Goal: Task Accomplishment & Management: Complete application form

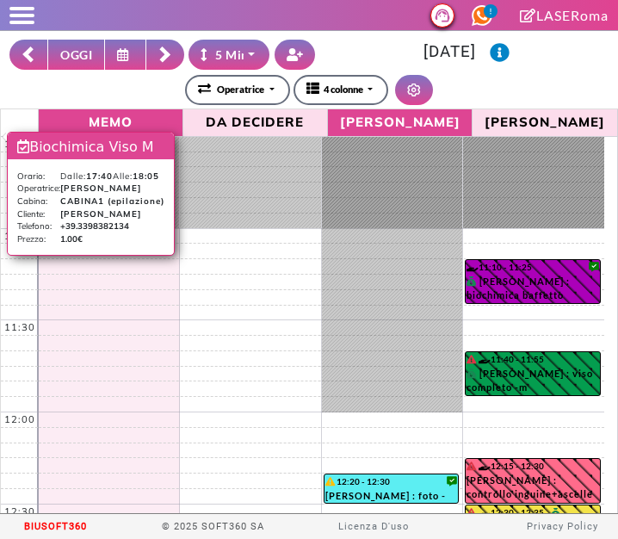
select select "*"
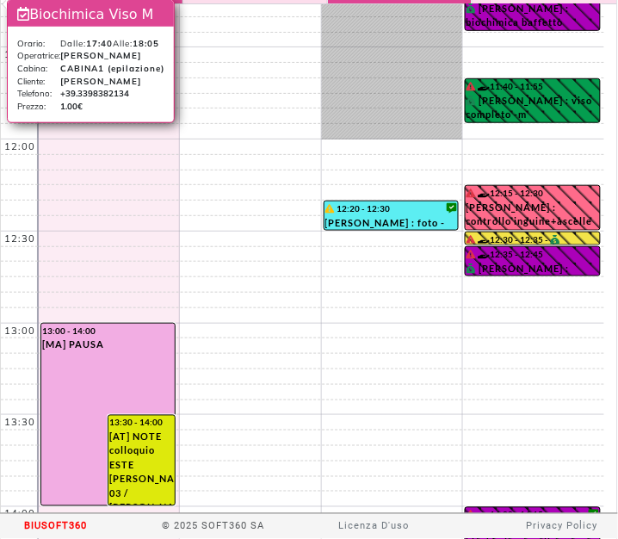
scroll to position [131, 0]
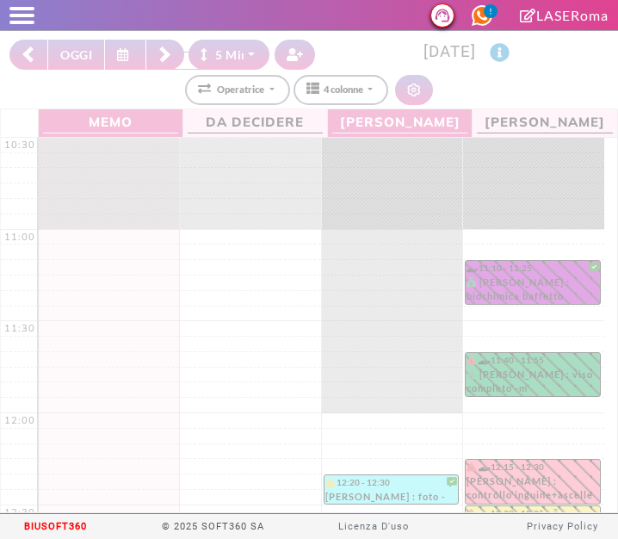
select select "*"
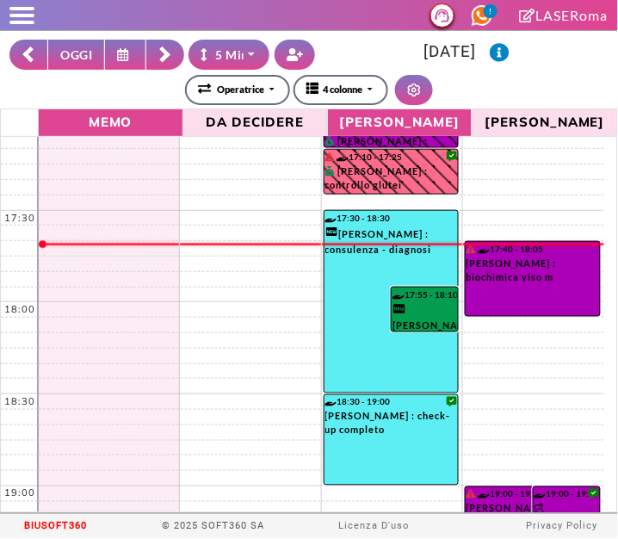
scroll to position [1214, 0]
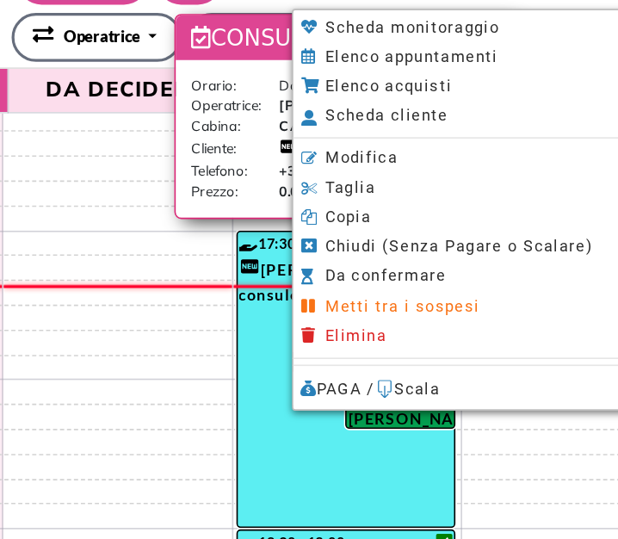
click at [409, 166] on span "Modifica" at bounding box center [401, 163] width 45 height 11
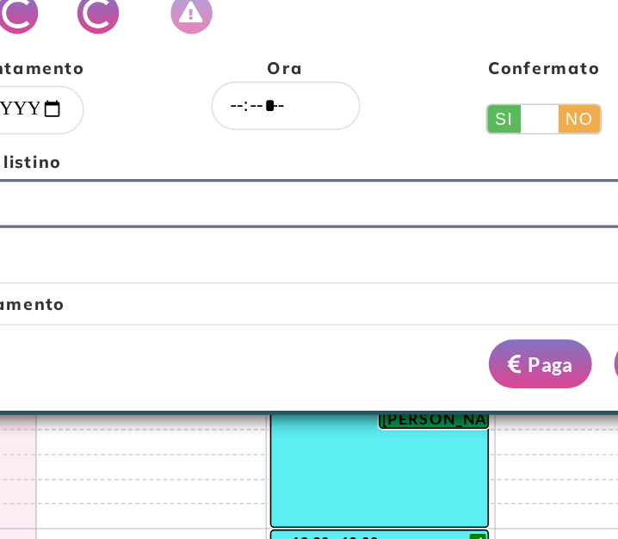
scroll to position [0, 3]
select select "*****"
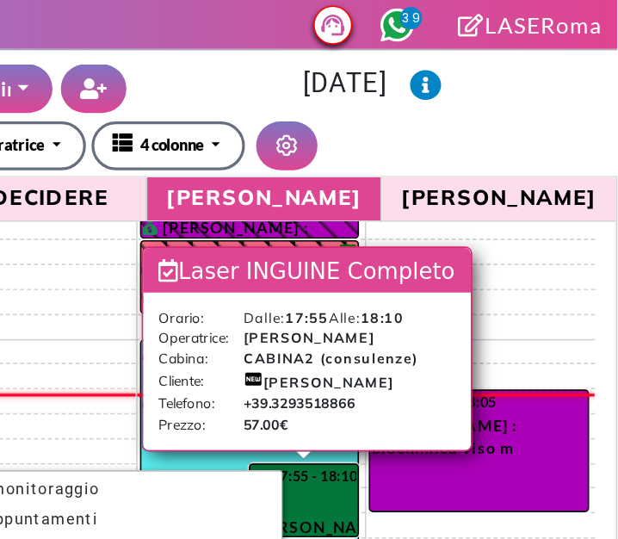
scroll to position [0, 0]
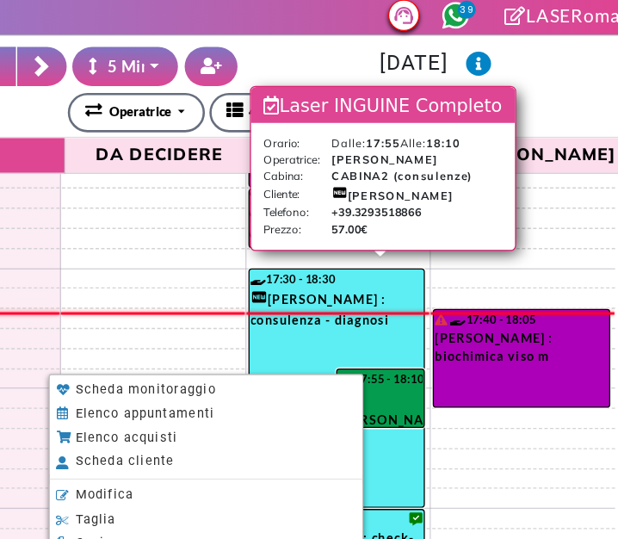
click at [202, 362] on span "Scheda cliente" at bounding box center [229, 356] width 76 height 11
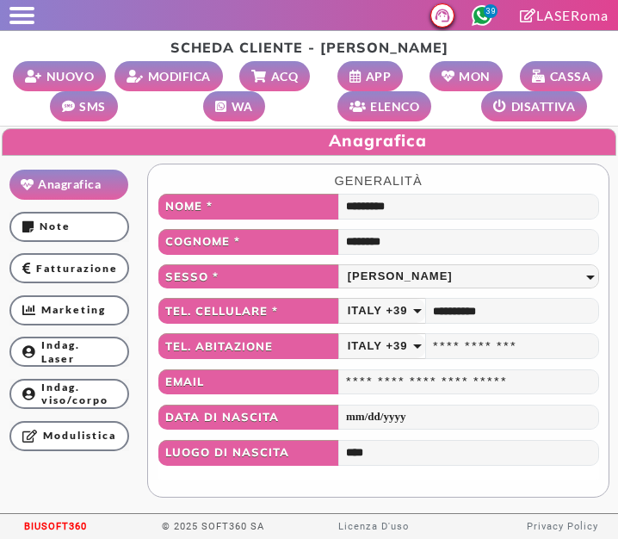
select select
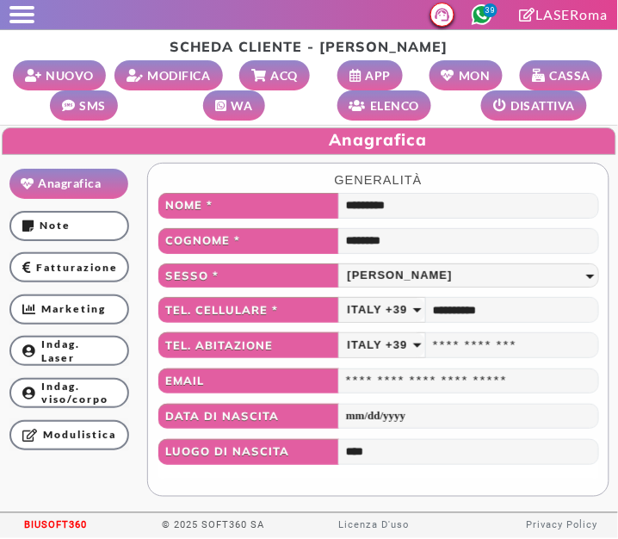
scroll to position [96, 0]
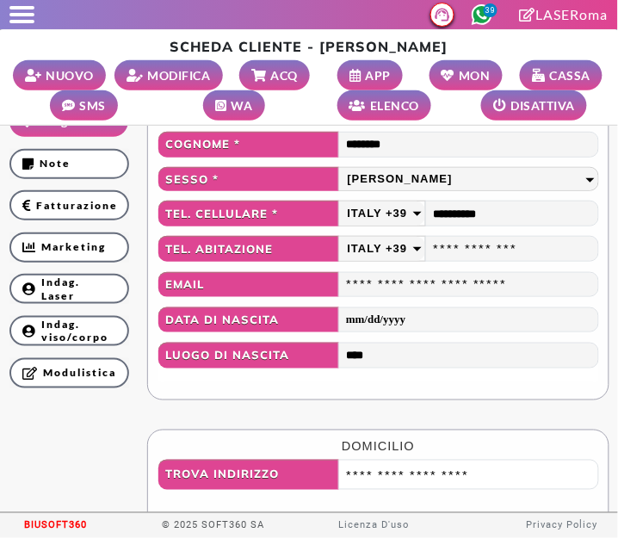
click at [83, 300] on link "Indag. Laser" at bounding box center [69, 289] width 120 height 30
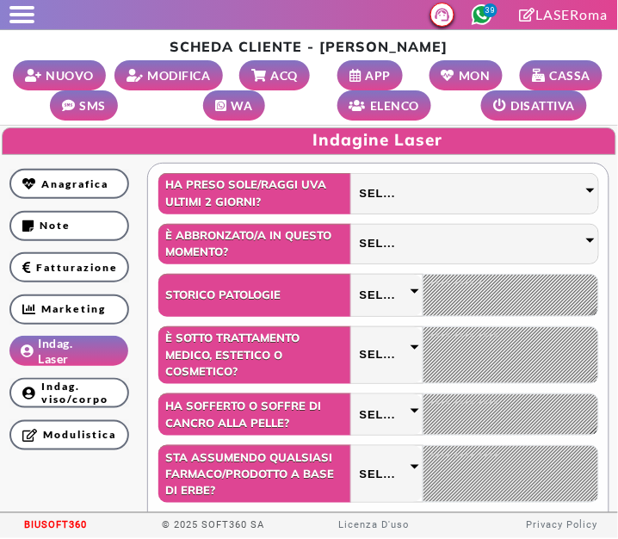
click at [523, 200] on div "Sel..." at bounding box center [474, 193] width 247 height 39
click at [504, 182] on div "Sel..." at bounding box center [474, 193] width 247 height 39
click at [180, 68] on small "MODIFICA" at bounding box center [179, 75] width 63 height 18
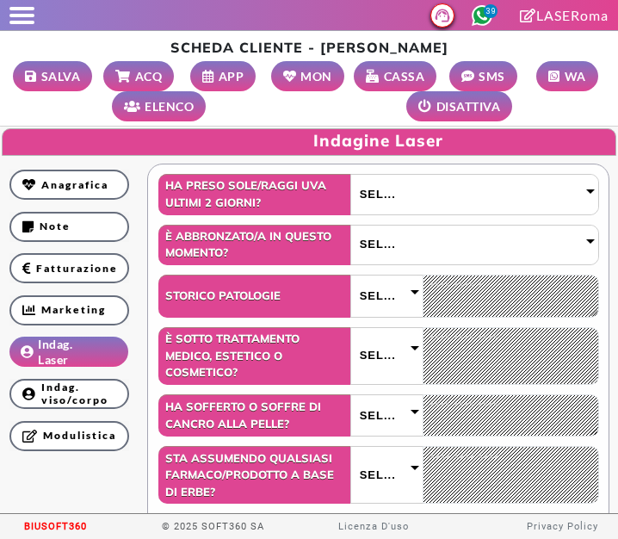
select select
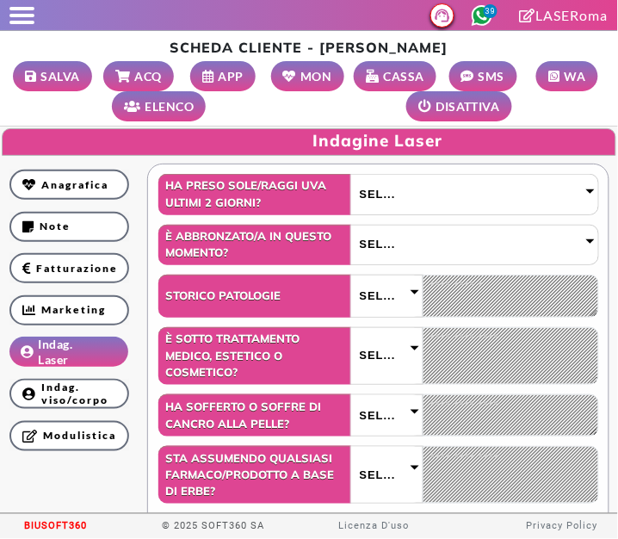
click at [491, 187] on div "Sel..." at bounding box center [474, 194] width 247 height 39
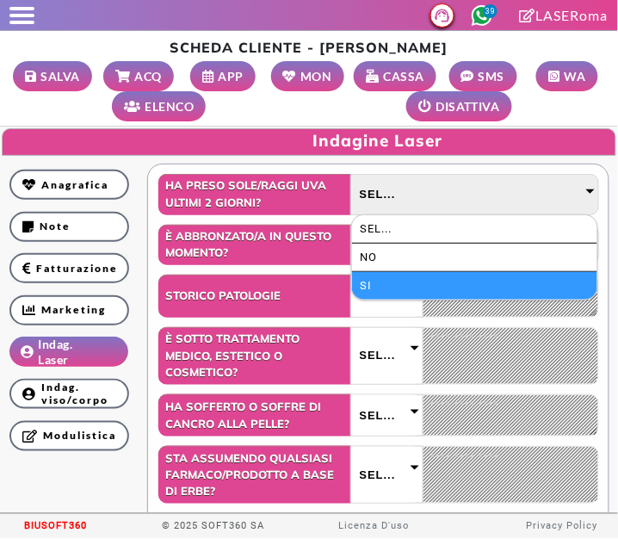
click at [433, 275] on li "SI" at bounding box center [474, 286] width 245 height 28
select select "*"
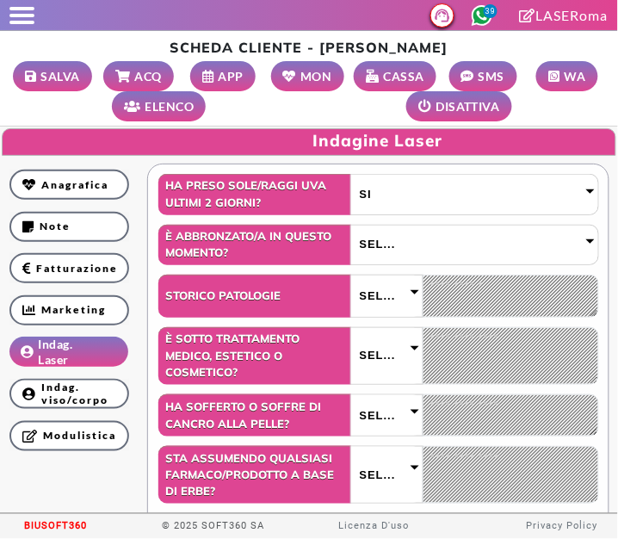
click at [454, 249] on div "Sel..." at bounding box center [474, 245] width 247 height 39
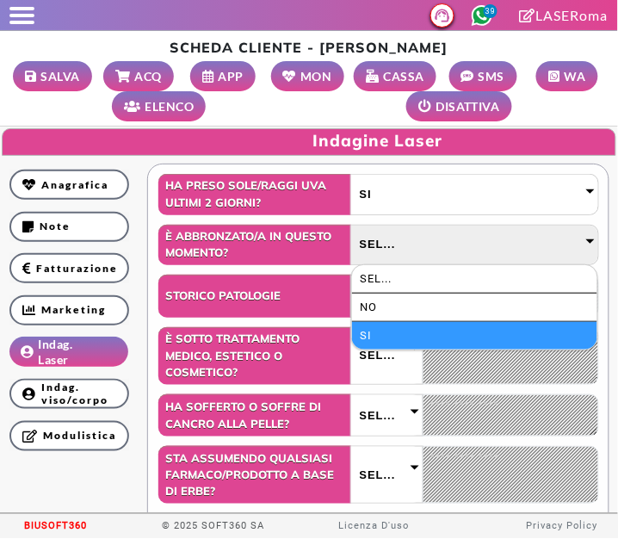
click at [438, 333] on li "SI" at bounding box center [474, 336] width 245 height 28
select select "*"
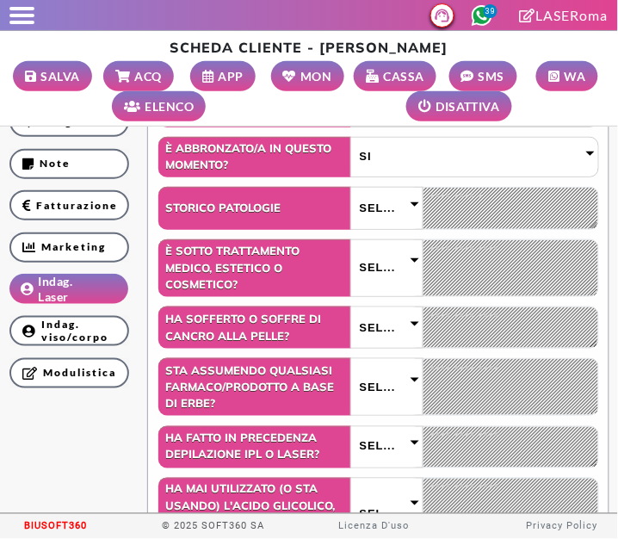
scroll to position [92, 0]
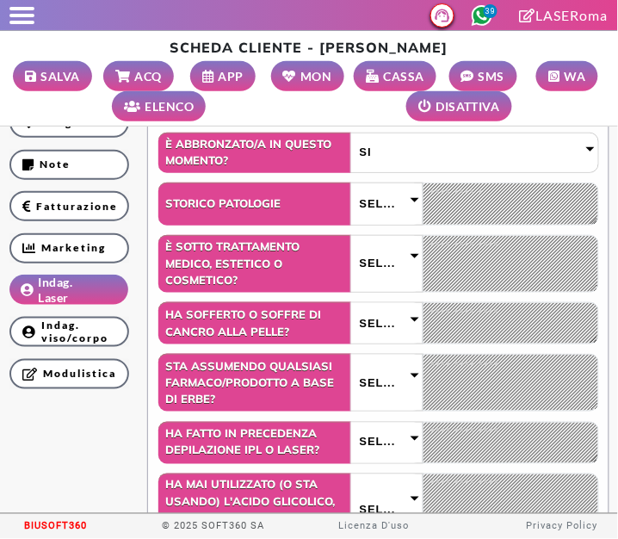
click at [379, 191] on div "SEL..." at bounding box center [386, 203] width 71 height 40
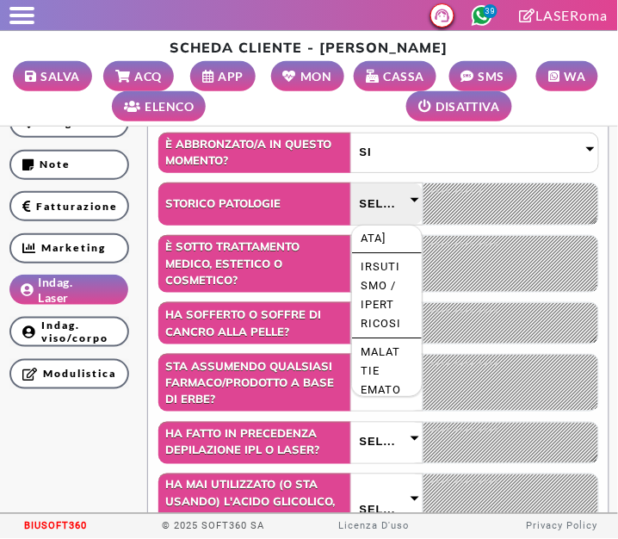
scroll to position [805, 0]
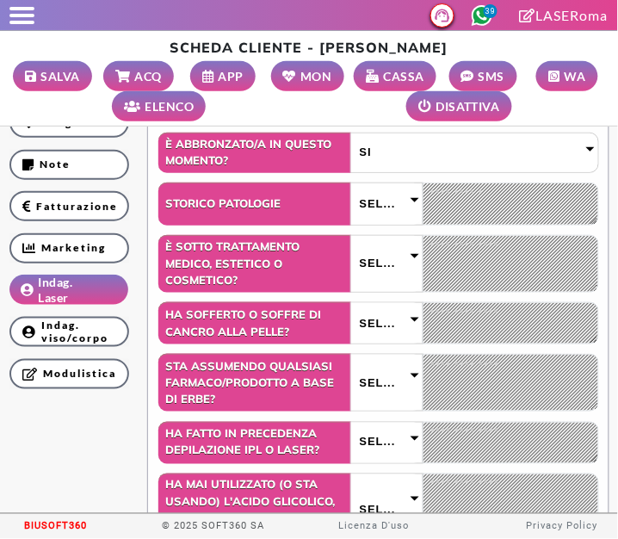
click at [380, 198] on span "SEL..." at bounding box center [378, 204] width 36 height 19
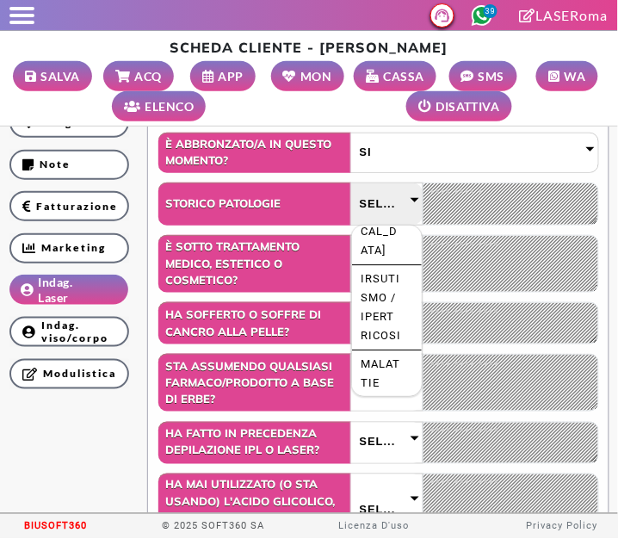
scroll to position [795, 0]
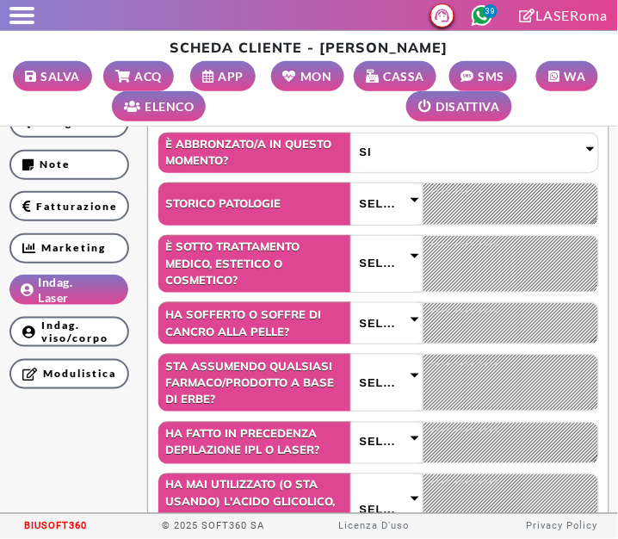
click at [372, 271] on span "Sel..." at bounding box center [378, 263] width 36 height 19
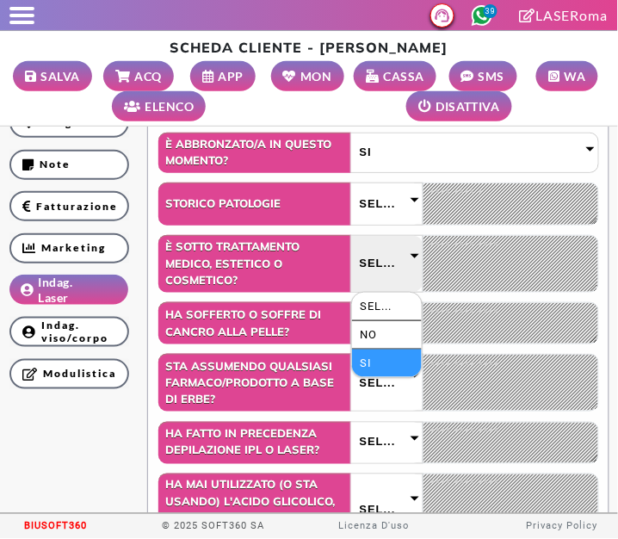
click at [380, 359] on li "SI" at bounding box center [387, 364] width 70 height 28
select select "*"
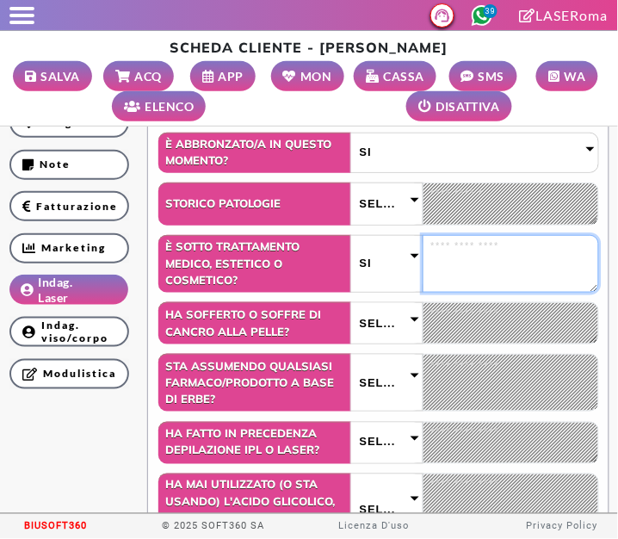
click at [474, 254] on textarea at bounding box center [511, 264] width 176 height 58
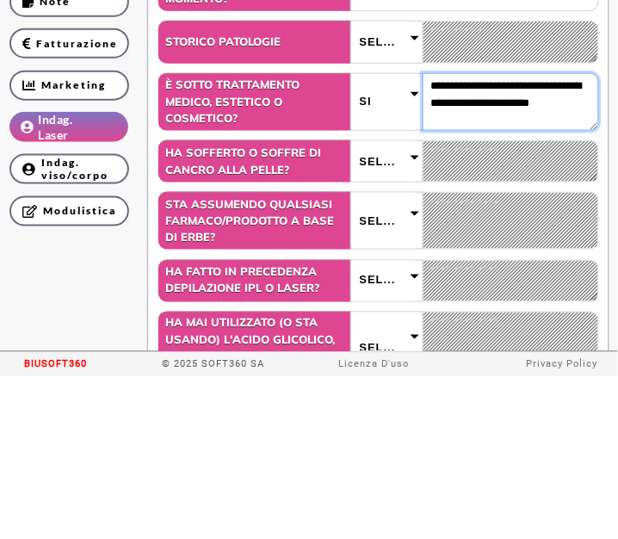
type textarea "**********"
click at [384, 204] on span "SEL..." at bounding box center [378, 204] width 36 height 19
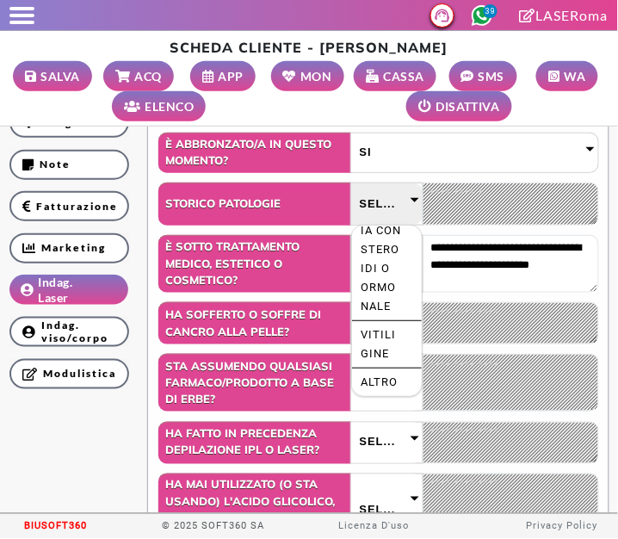
scroll to position [3201, 0]
click at [371, 75] on li "Squilibrio ormonale" at bounding box center [387, 32] width 70 height 85
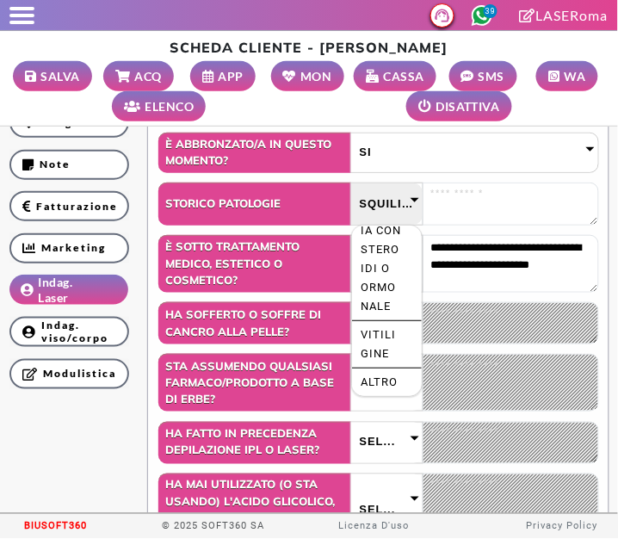
scroll to position [3304, 0]
click at [577, 268] on textarea "**********" at bounding box center [511, 264] width 176 height 58
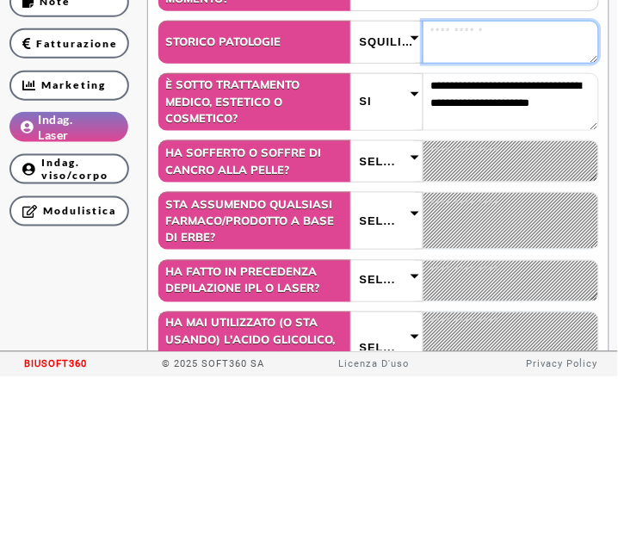
click at [521, 201] on textarea at bounding box center [511, 204] width 176 height 42
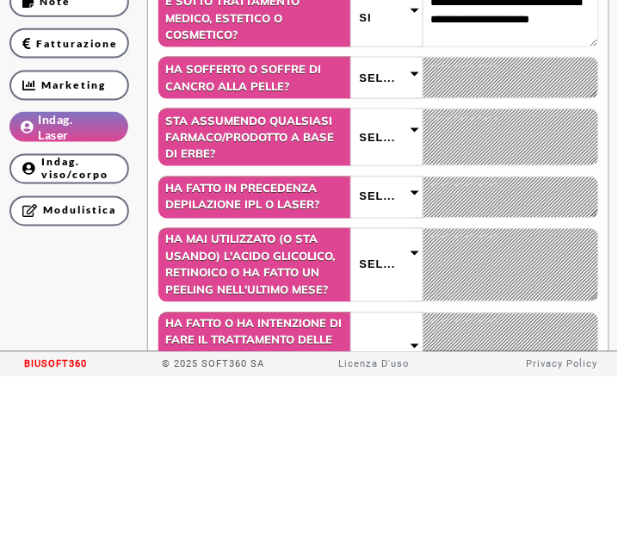
scroll to position [176, 0]
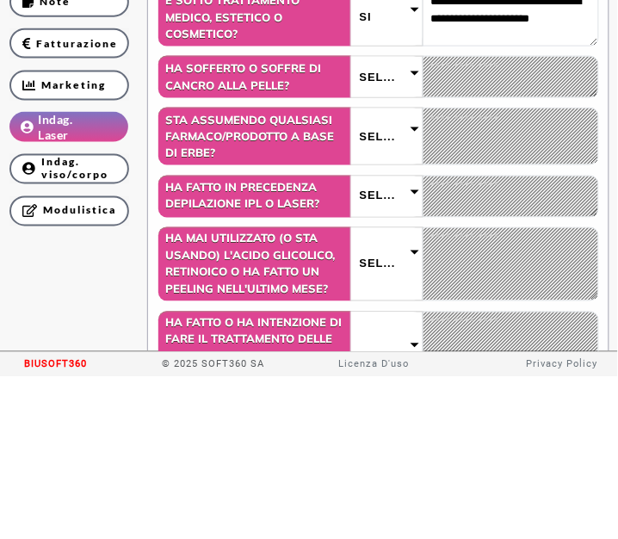
type textarea "**********"
click at [376, 252] on div "Sel..." at bounding box center [386, 239] width 71 height 40
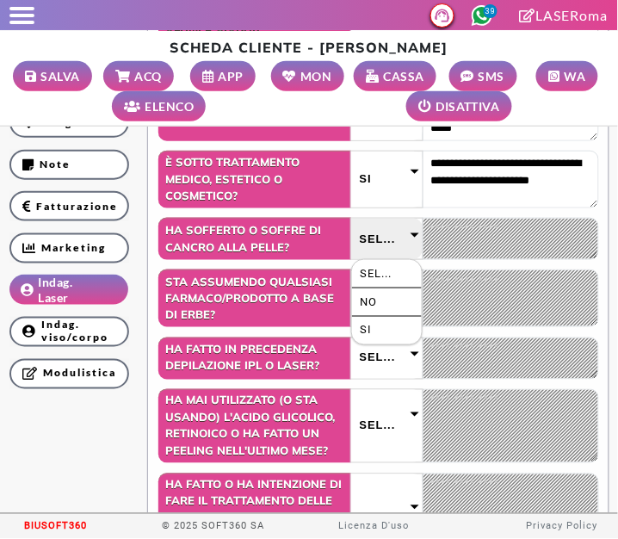
click at [494, 231] on div "Ha sofferto o soffre di cancro alla pelle? ****** ** ** Sel... Sel... NO SI" at bounding box center [378, 239] width 441 height 42
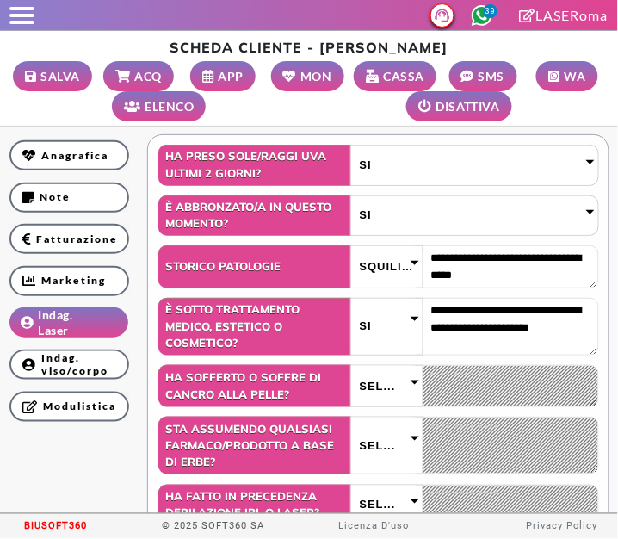
scroll to position [31, 0]
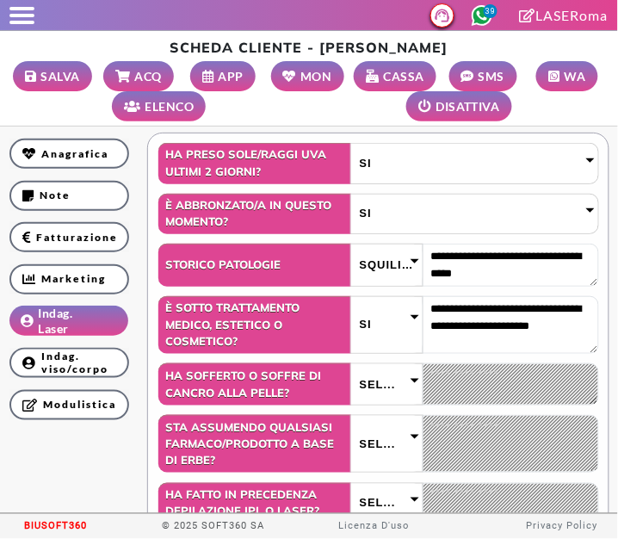
click at [374, 381] on span "Sel..." at bounding box center [378, 384] width 36 height 19
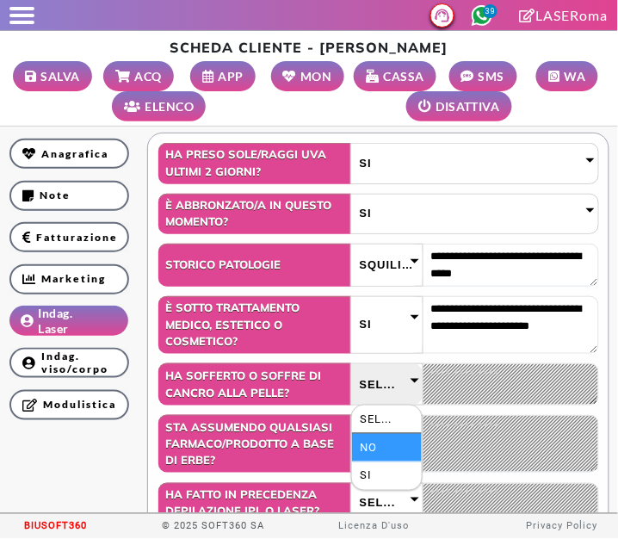
click at [369, 450] on li "NO" at bounding box center [387, 448] width 70 height 28
select select "*"
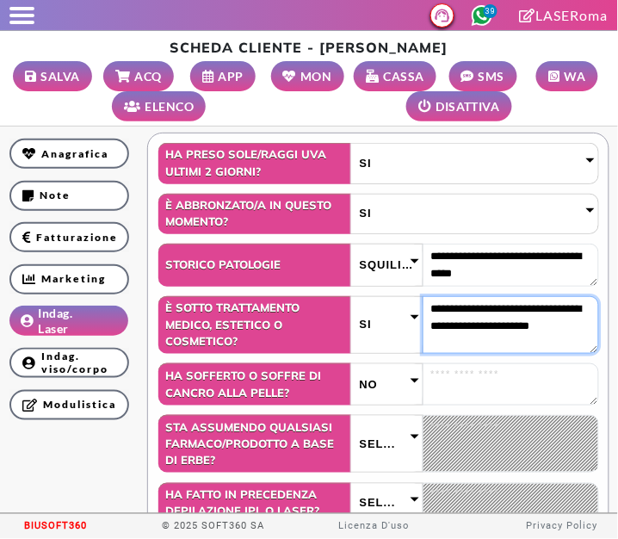
click at [575, 325] on textarea "**********" at bounding box center [511, 325] width 176 height 58
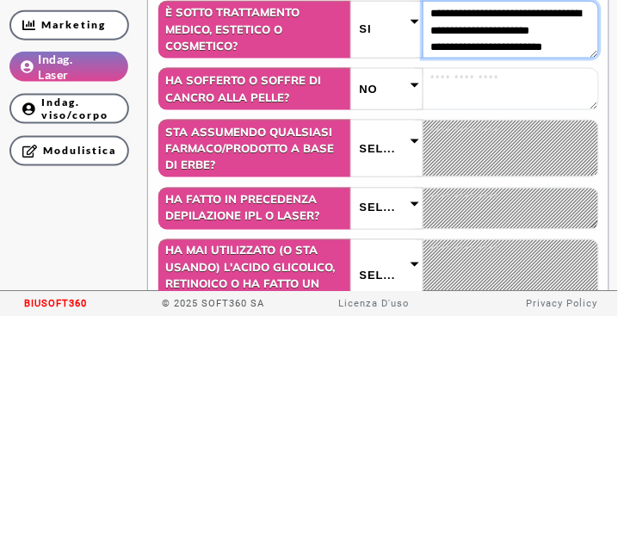
scroll to position [130, 0]
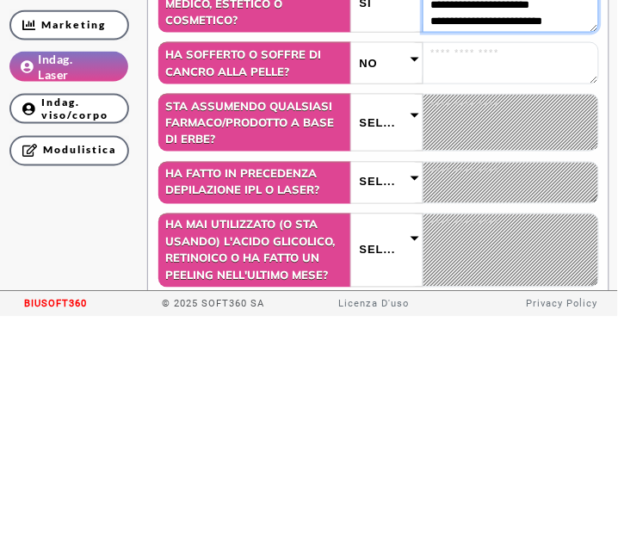
type textarea "**********"
click at [390, 347] on span "Sel..." at bounding box center [378, 345] width 36 height 19
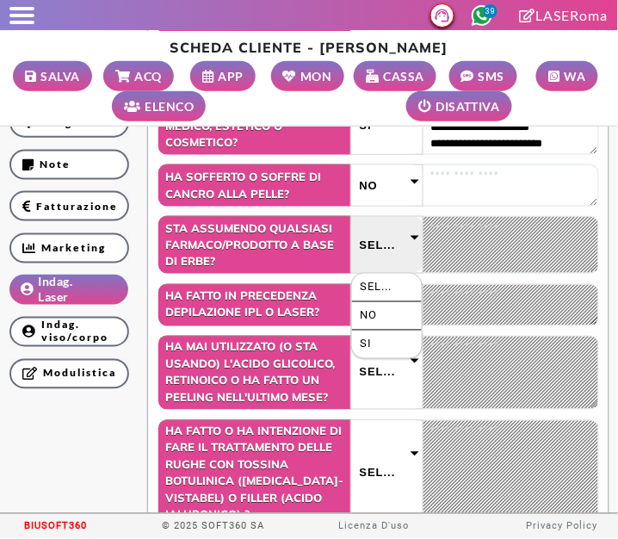
scroll to position [234, 0]
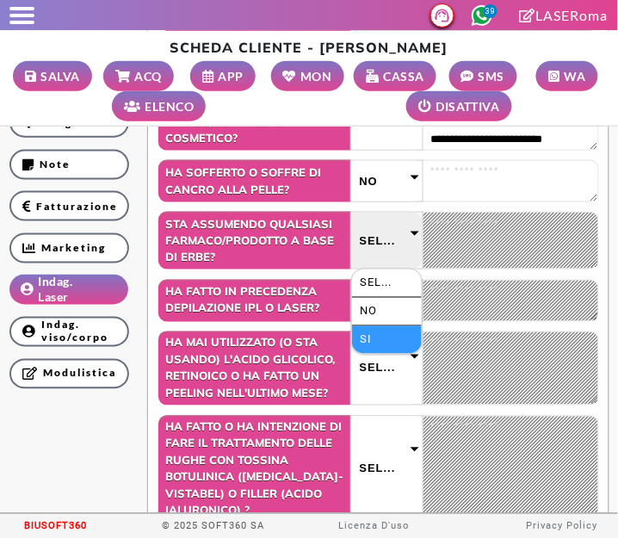
click at [388, 343] on li "SI" at bounding box center [387, 340] width 70 height 28
select select "*"
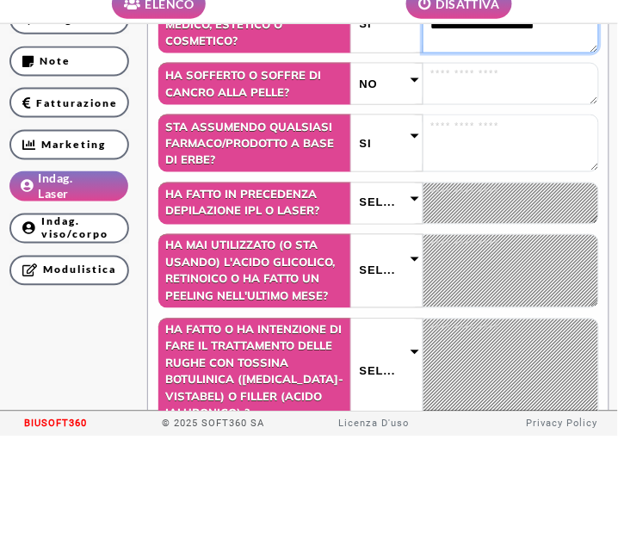
scroll to position [232, 0]
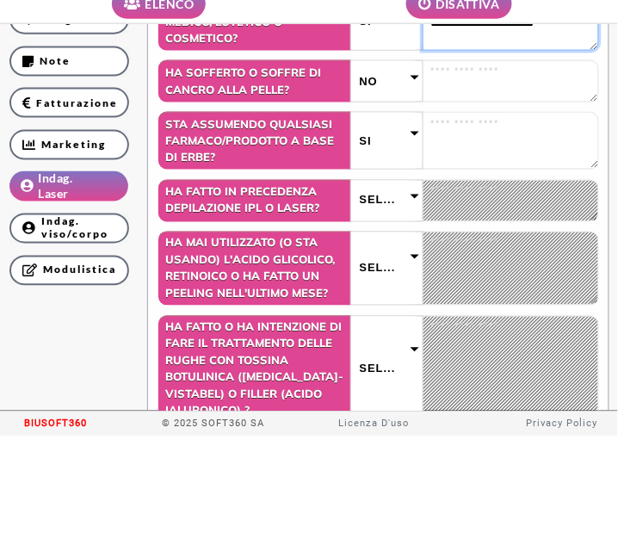
type textarea "**********"
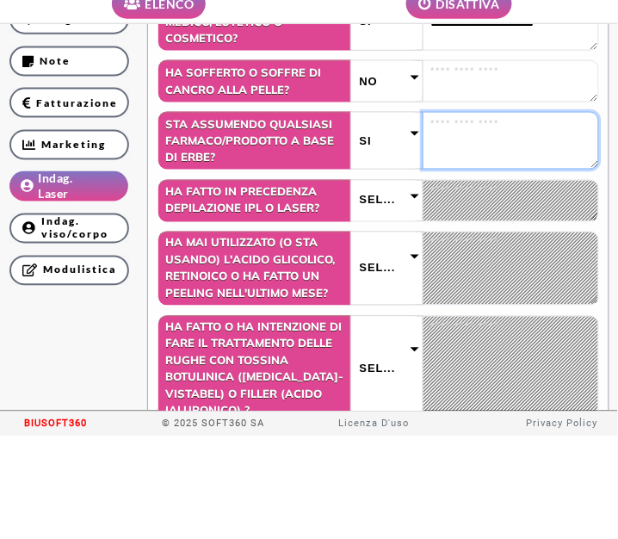
click at [471, 232] on textarea at bounding box center [511, 243] width 176 height 58
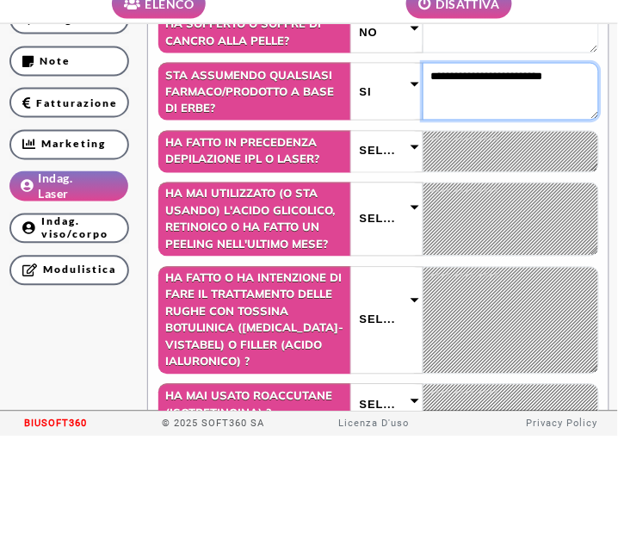
scroll to position [288, 0]
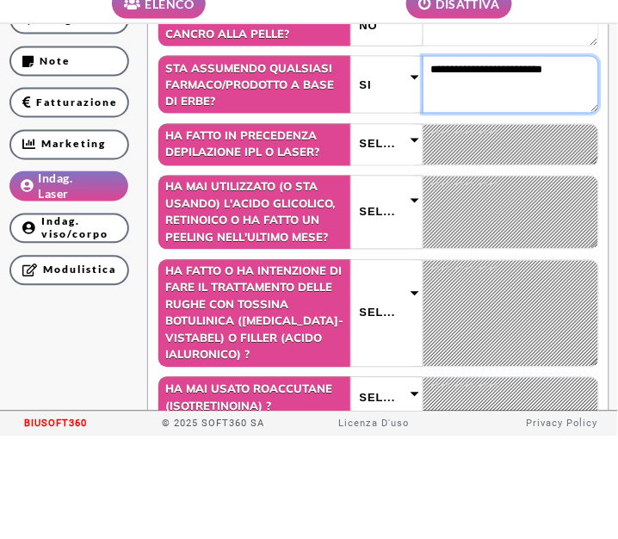
type textarea "**********"
click at [386, 249] on span "Sel..." at bounding box center [378, 247] width 36 height 19
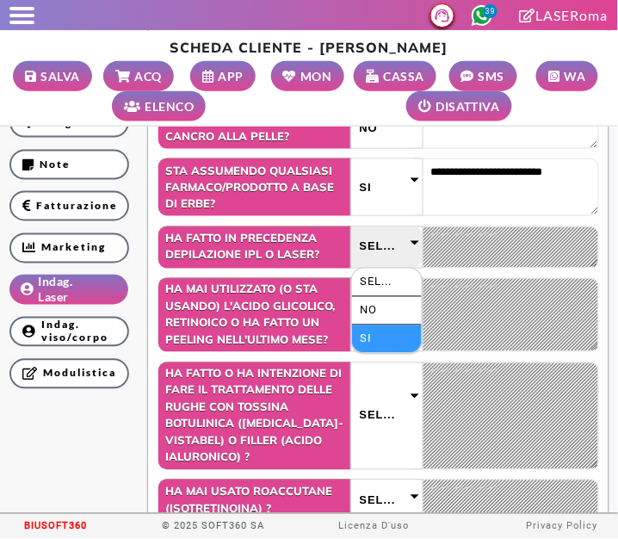
click at [383, 339] on li "SI" at bounding box center [387, 339] width 70 height 28
select select "*"
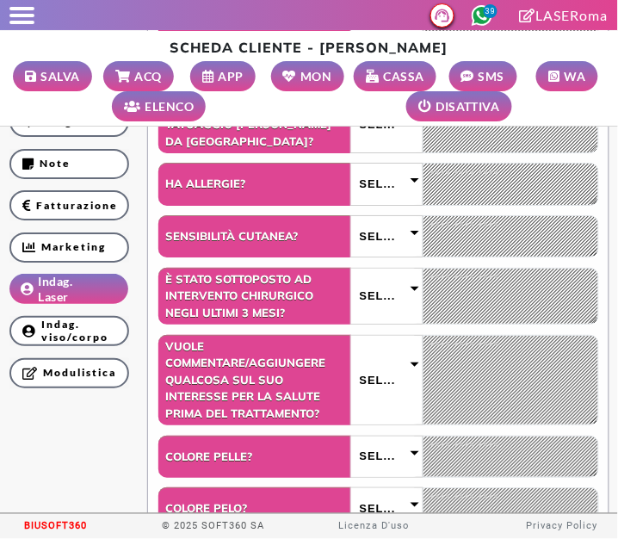
scroll to position [811, 0]
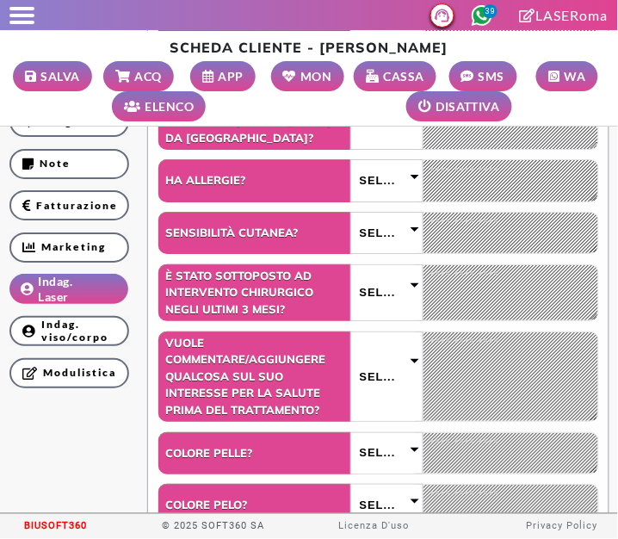
click at [397, 189] on div "Sel..." at bounding box center [386, 180] width 71 height 40
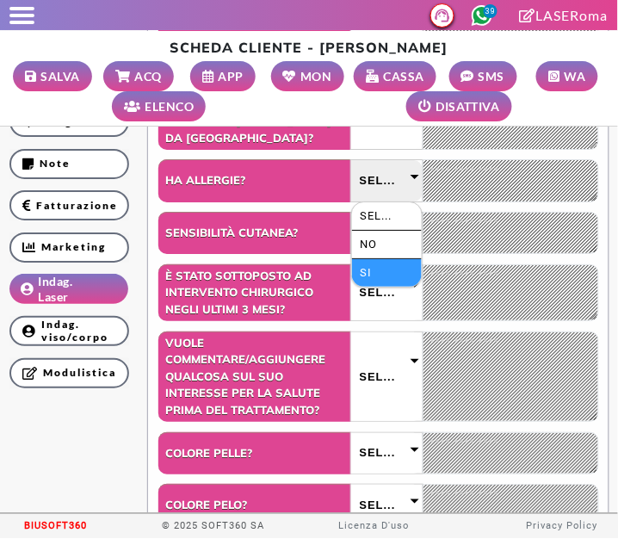
click at [387, 274] on li "SI" at bounding box center [387, 273] width 70 height 28
select select "*"
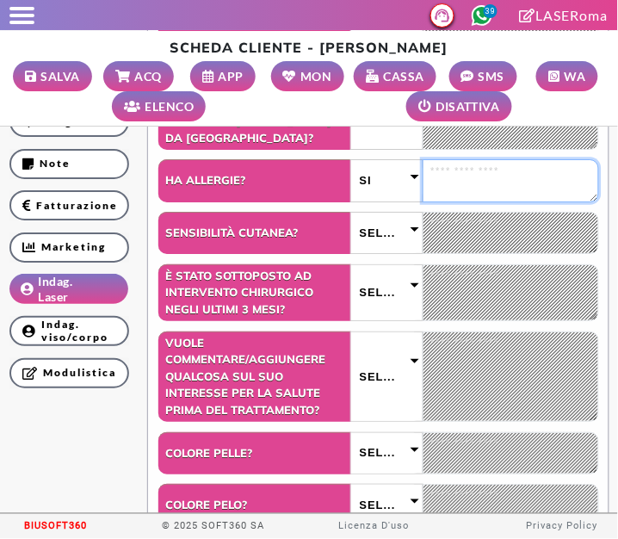
click at [481, 178] on textarea at bounding box center [511, 180] width 176 height 42
type textarea "******"
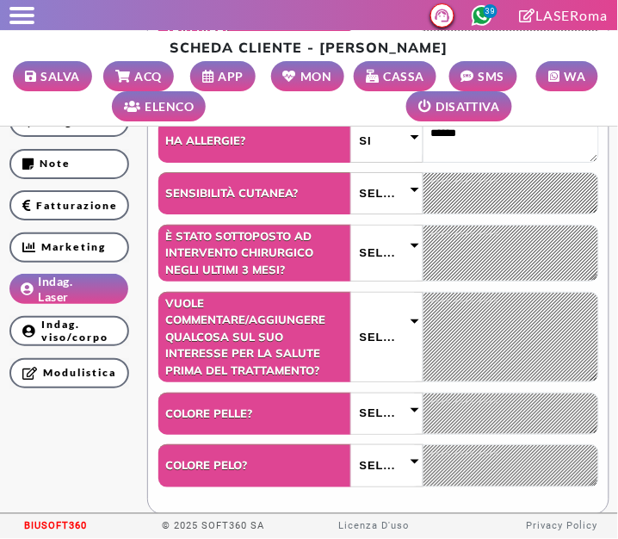
scroll to position [854, 0]
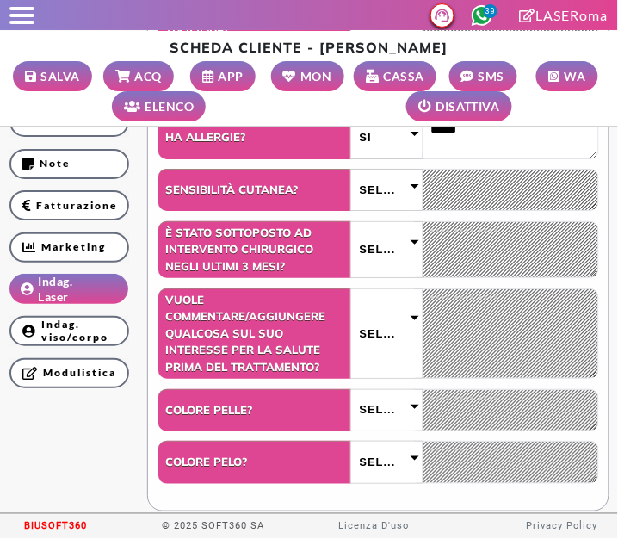
click at [387, 255] on span "Sel..." at bounding box center [378, 249] width 36 height 19
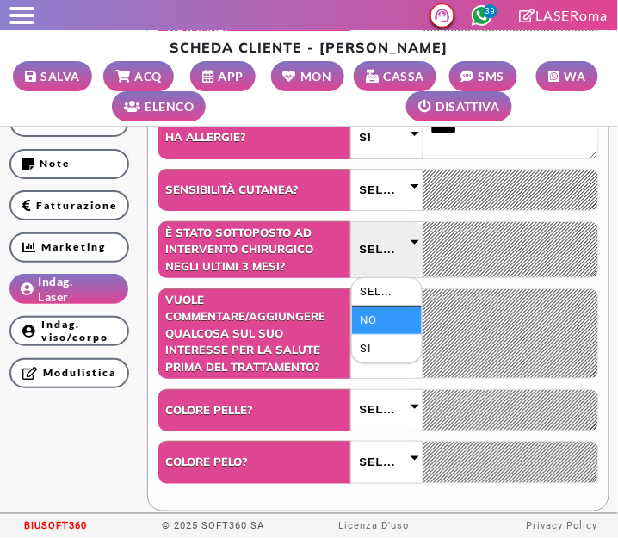
click at [391, 331] on li "NO" at bounding box center [387, 320] width 70 height 28
select select "*"
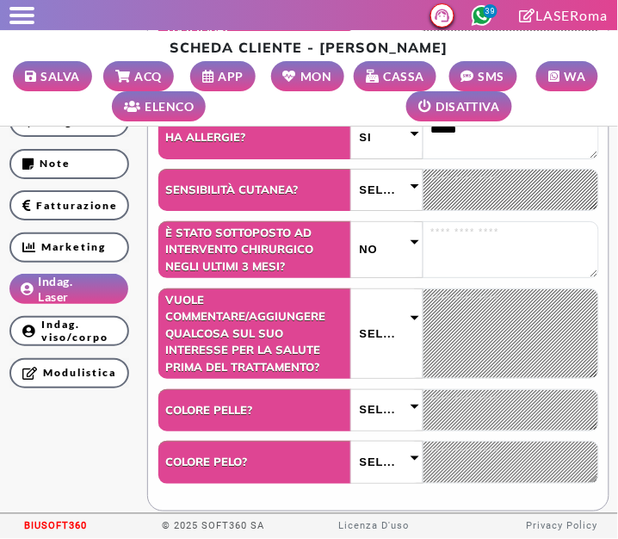
click at [389, 260] on div "NO" at bounding box center [386, 250] width 71 height 56
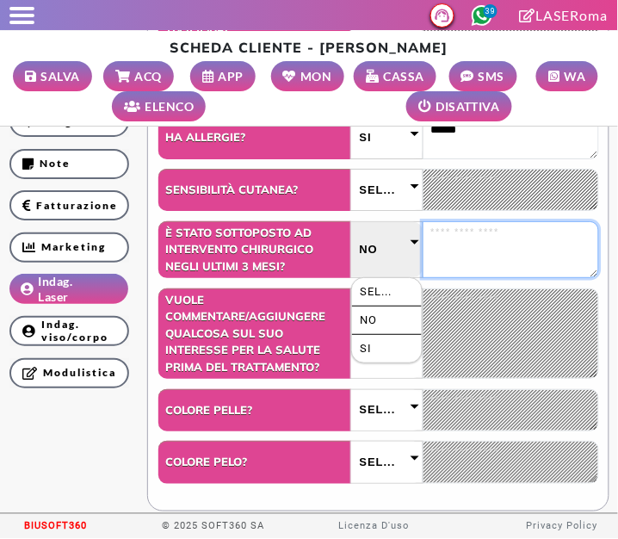
click at [473, 242] on textarea at bounding box center [511, 250] width 176 height 58
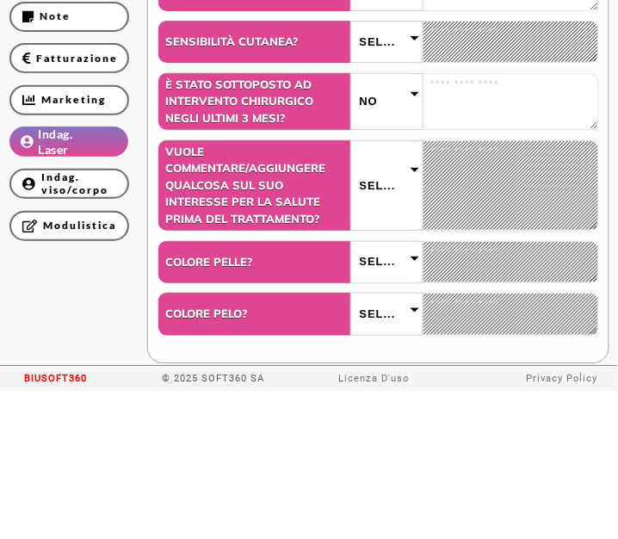
click at [374, 195] on span "Sel..." at bounding box center [378, 190] width 36 height 19
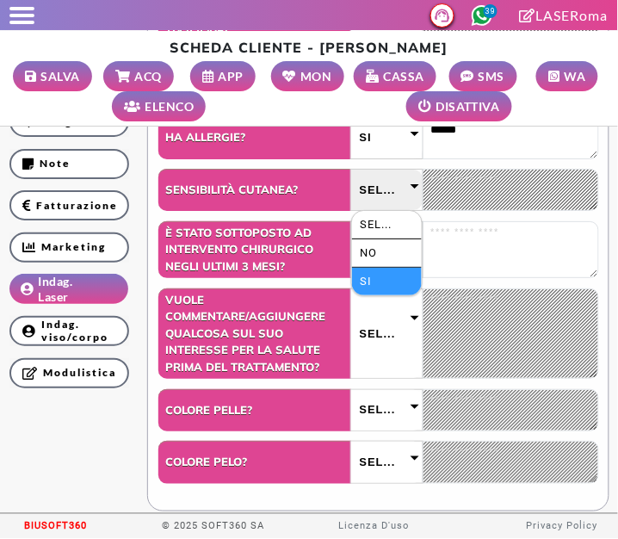
click at [380, 278] on li "SI" at bounding box center [387, 282] width 70 height 28
select select "*"
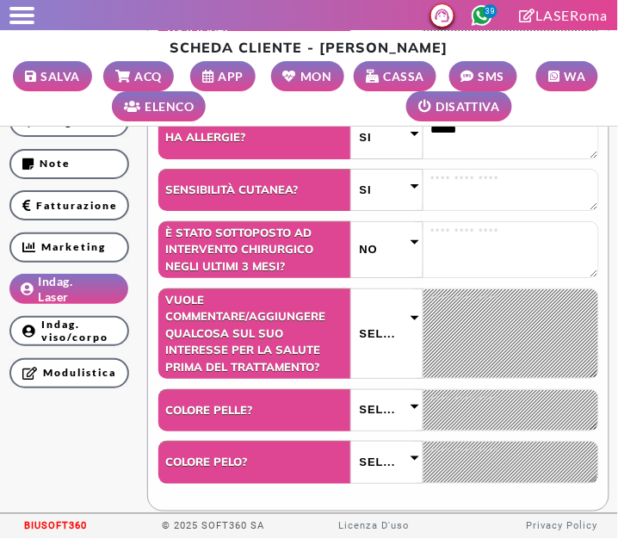
scroll to position [881, 0]
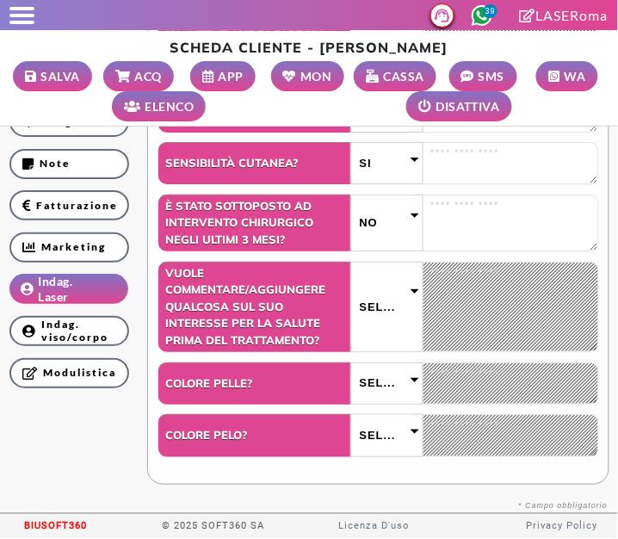
click at [44, 85] on button "SALVA" at bounding box center [52, 76] width 79 height 30
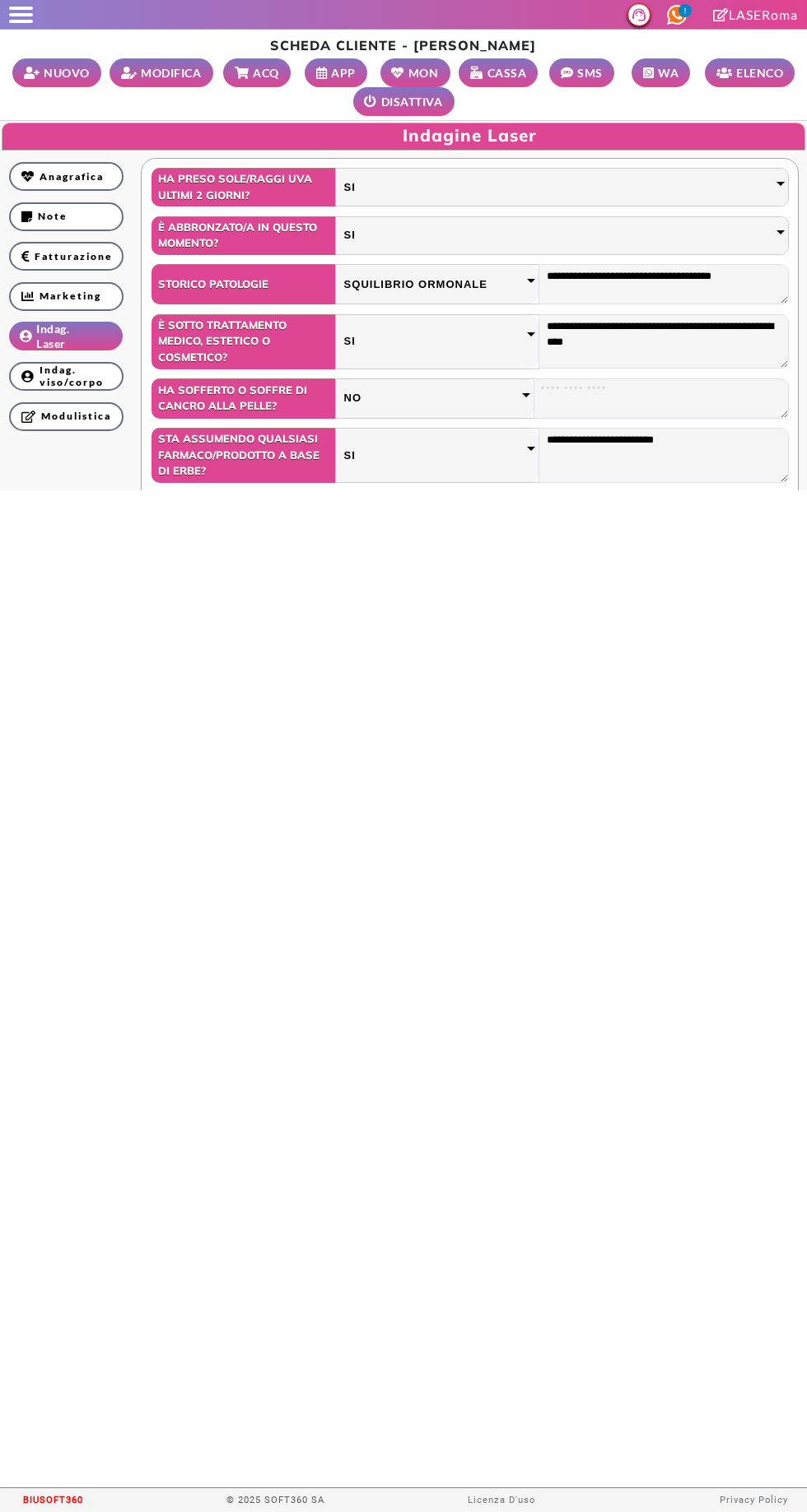
click at [32, 71] on icon at bounding box center [34, 73] width 21 height 12
